Goal: Information Seeking & Learning: Find specific fact

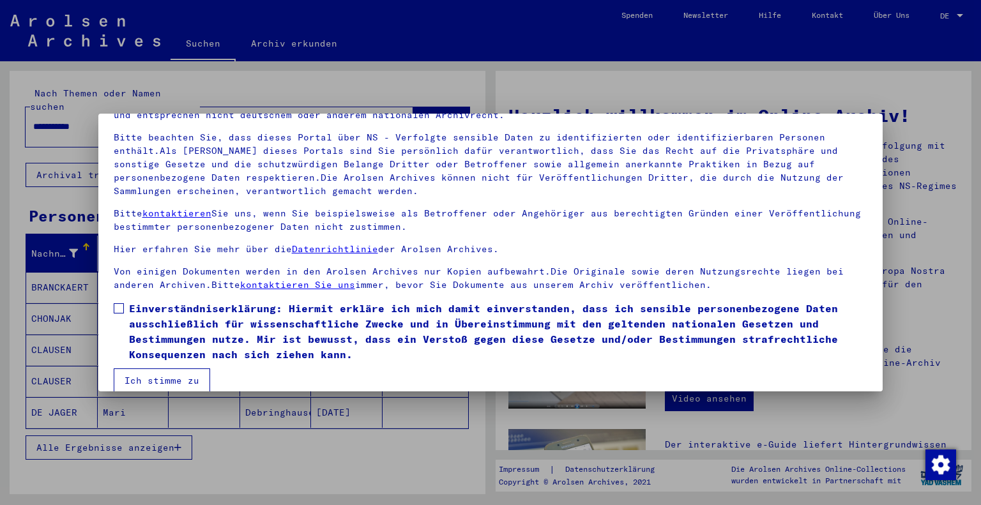
scroll to position [92, 0]
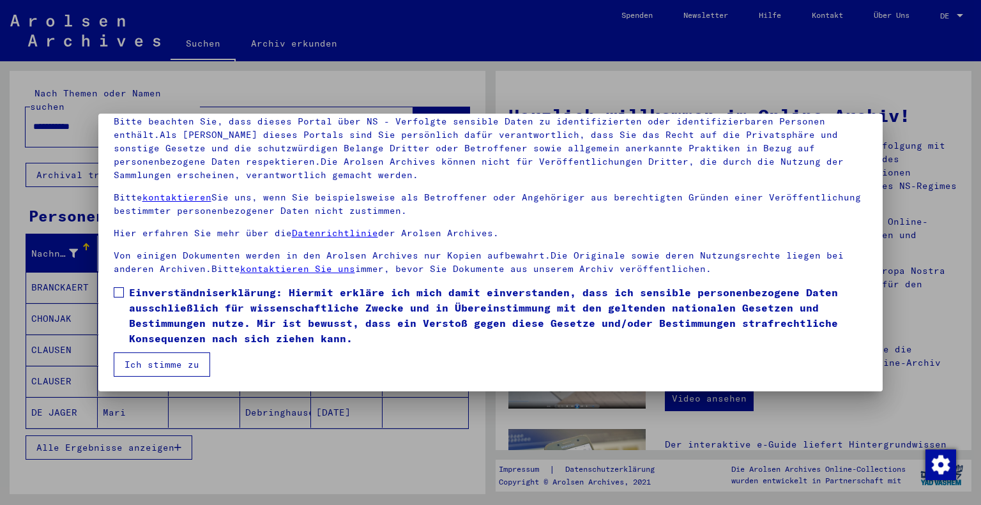
click at [114, 292] on span at bounding box center [119, 292] width 10 height 10
click at [148, 363] on button "Ich stimme zu" at bounding box center [162, 365] width 96 height 24
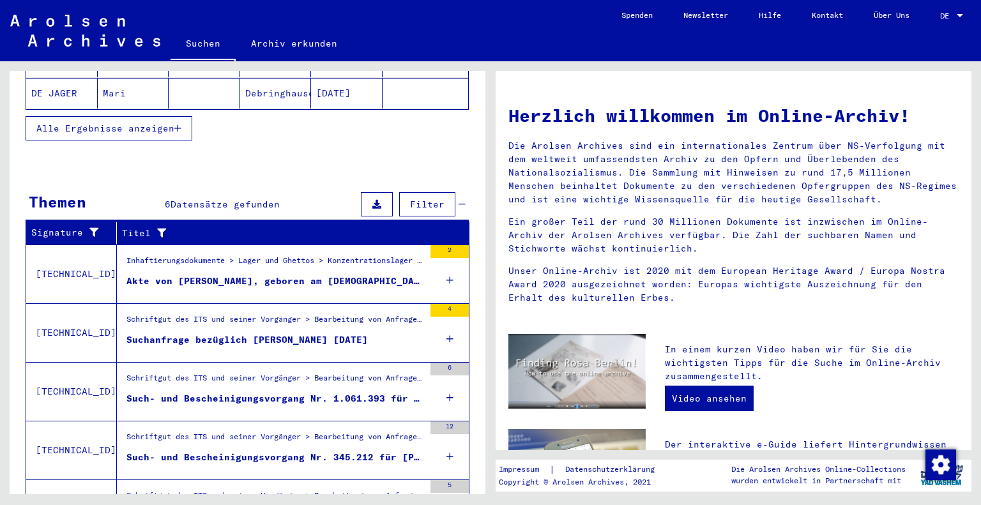
scroll to position [383, 0]
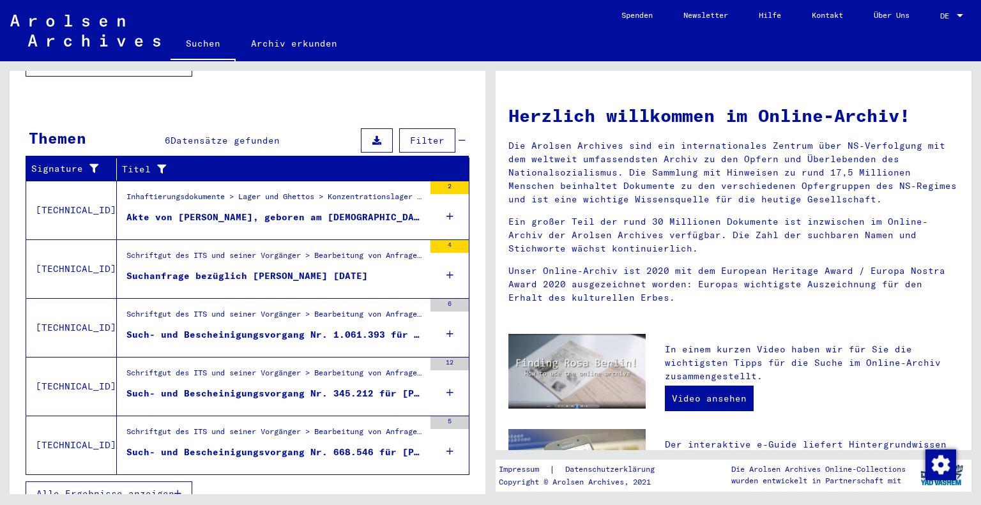
click at [357, 211] on div "Akte von [PERSON_NAME], geboren am [DEMOGRAPHIC_DATA]" at bounding box center [275, 217] width 298 height 13
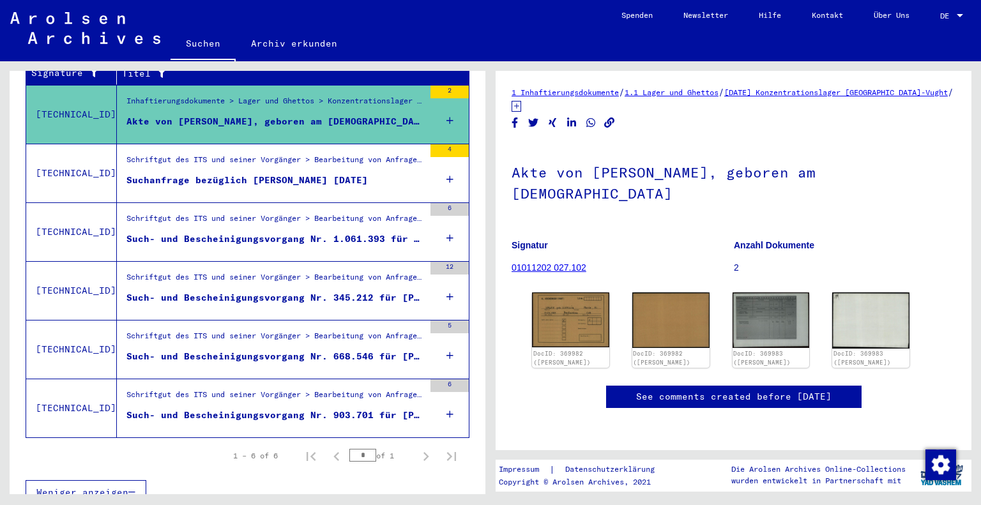
scroll to position [128, 0]
click at [700, 390] on link "See comments created before [DATE]" at bounding box center [733, 396] width 195 height 13
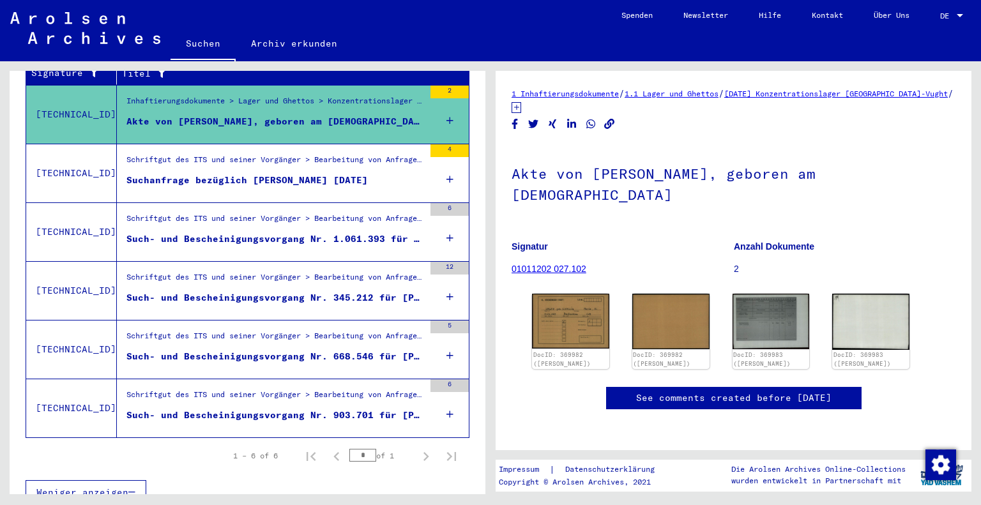
click at [724, 98] on link "[DATE] Konzentrationslager [GEOGRAPHIC_DATA]-Vught" at bounding box center [836, 94] width 224 height 10
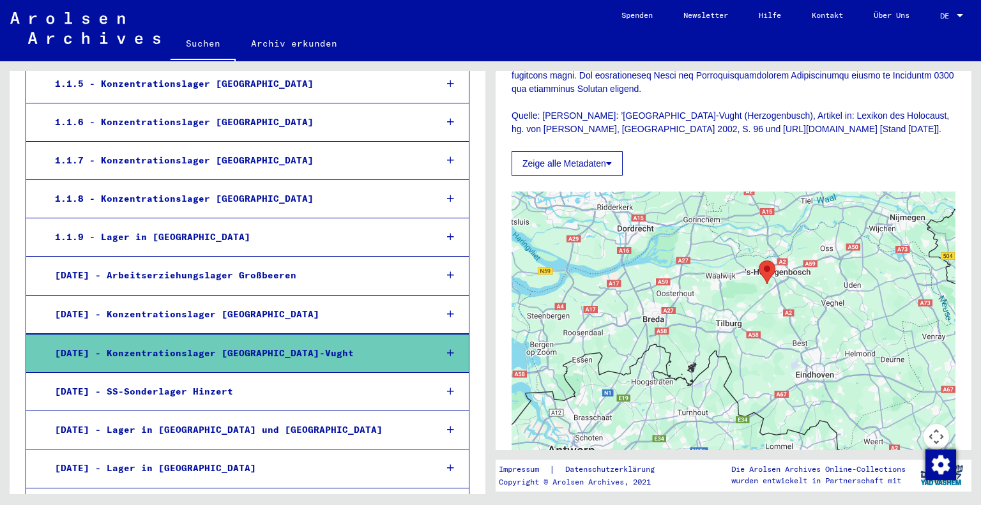
scroll to position [381, 0]
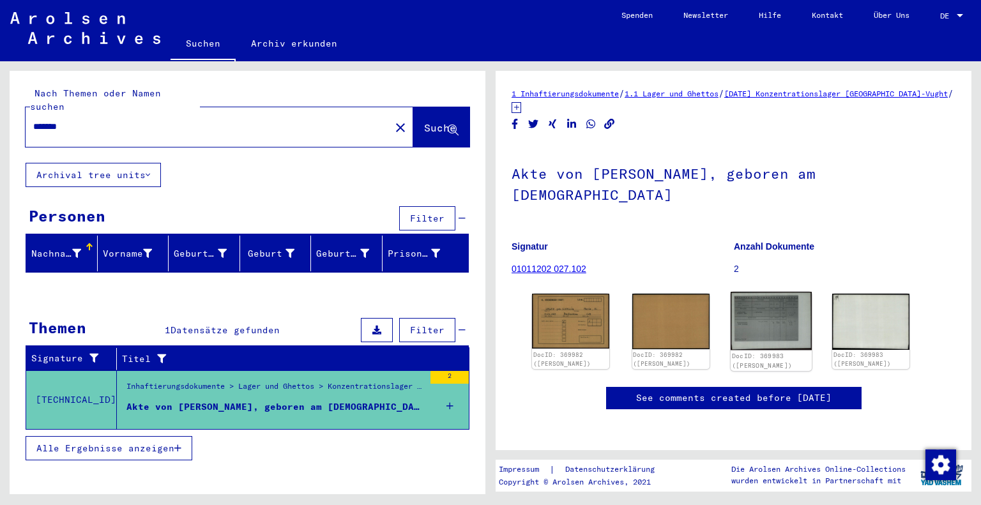
click at [769, 298] on img at bounding box center [770, 321] width 81 height 58
